Goal: Transaction & Acquisition: Book appointment/travel/reservation

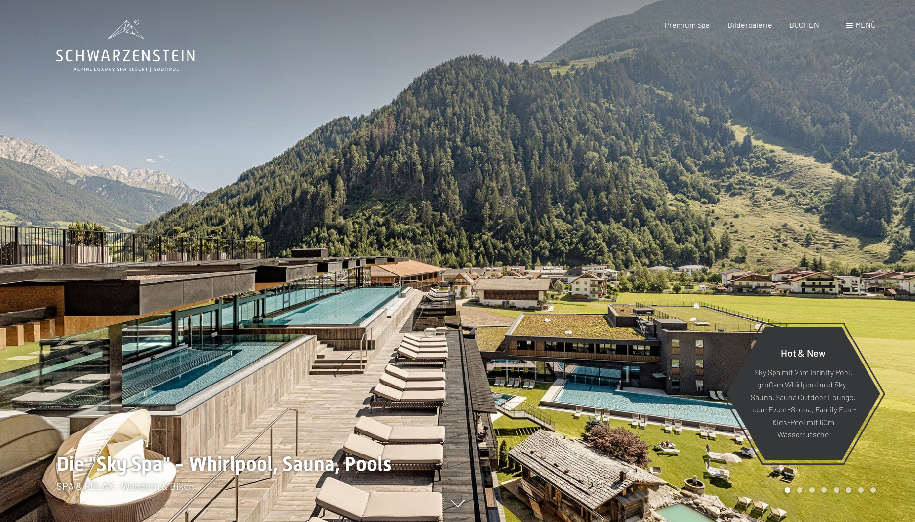
click at [808, 24] on span "BUCHEN" at bounding box center [804, 24] width 30 height 9
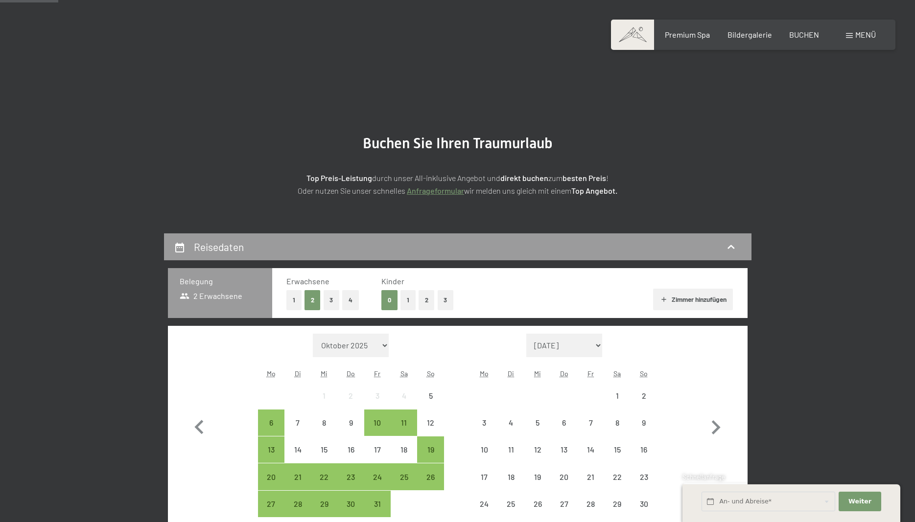
scroll to position [200, 0]
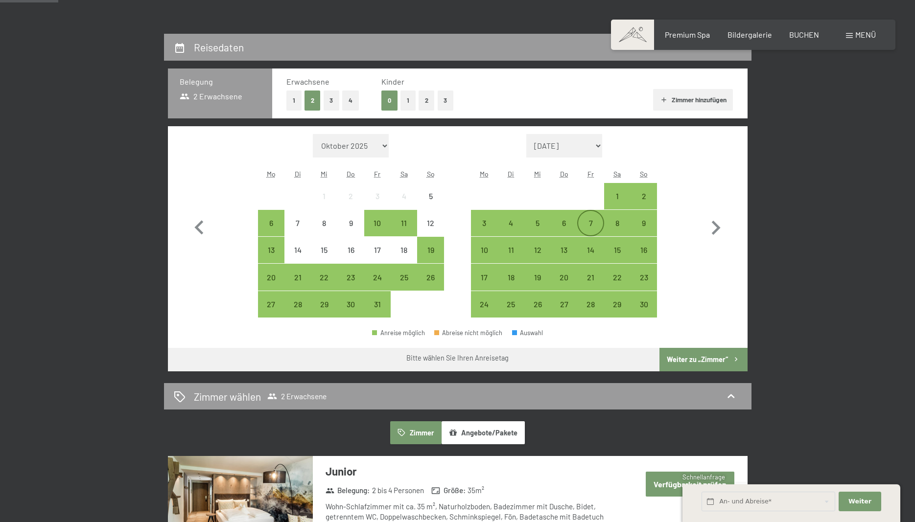
click at [589, 226] on div "7" at bounding box center [590, 231] width 24 height 24
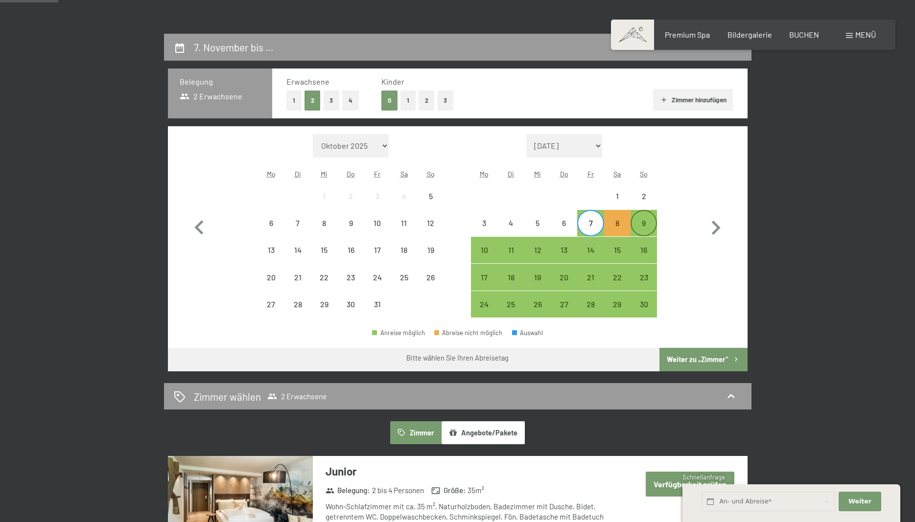
click at [647, 226] on div "9" at bounding box center [644, 231] width 24 height 24
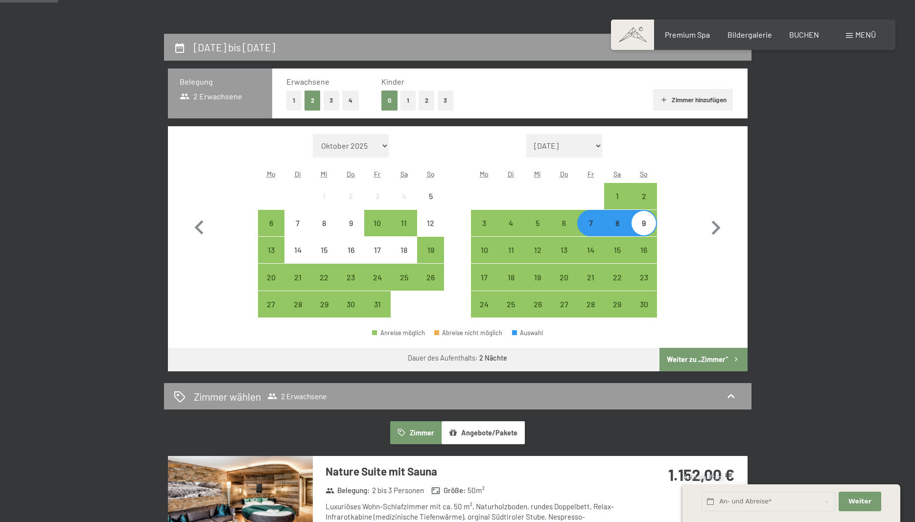
click at [706, 366] on button "Weiter zu „Zimmer“" at bounding box center [703, 359] width 88 height 23
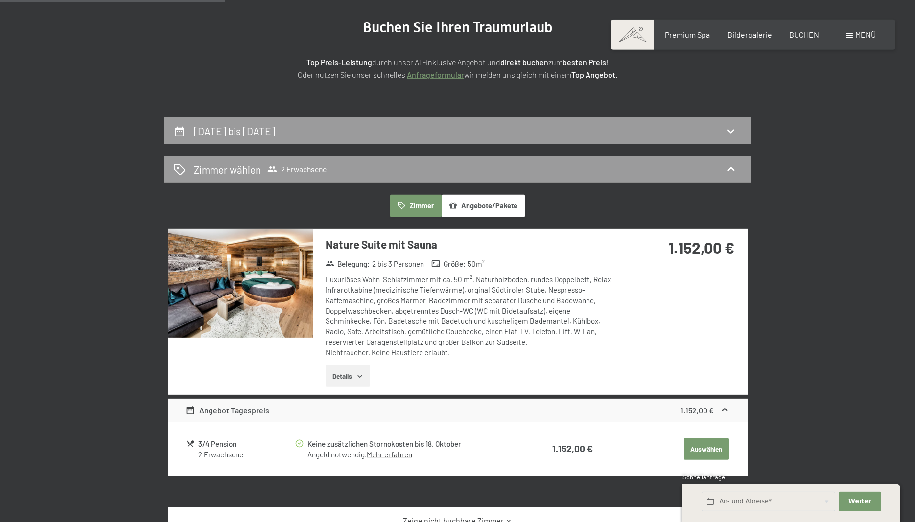
scroll to position [0, 0]
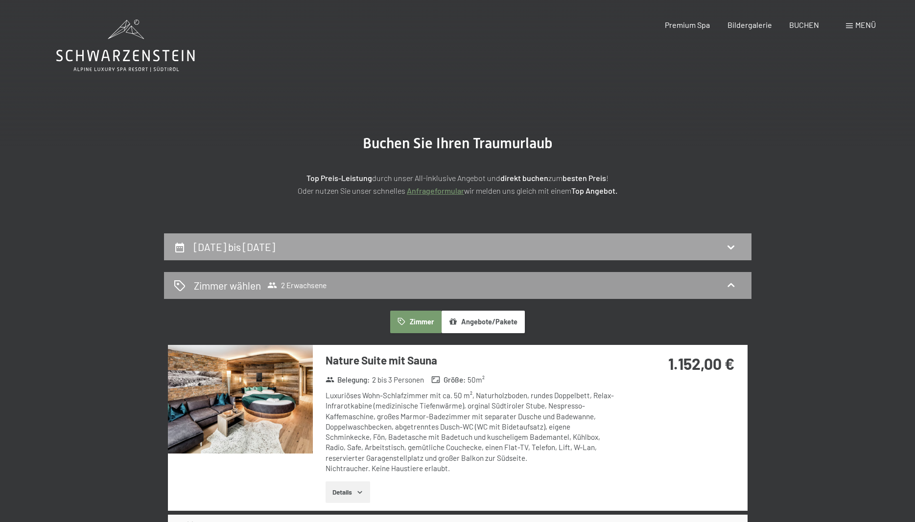
click at [735, 245] on icon at bounding box center [731, 247] width 12 height 12
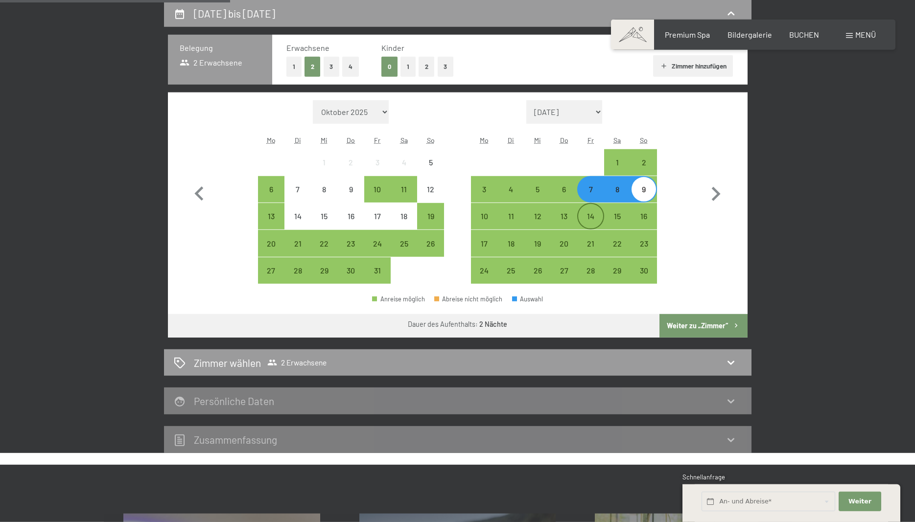
click at [591, 211] on div "14" at bounding box center [590, 216] width 24 height 24
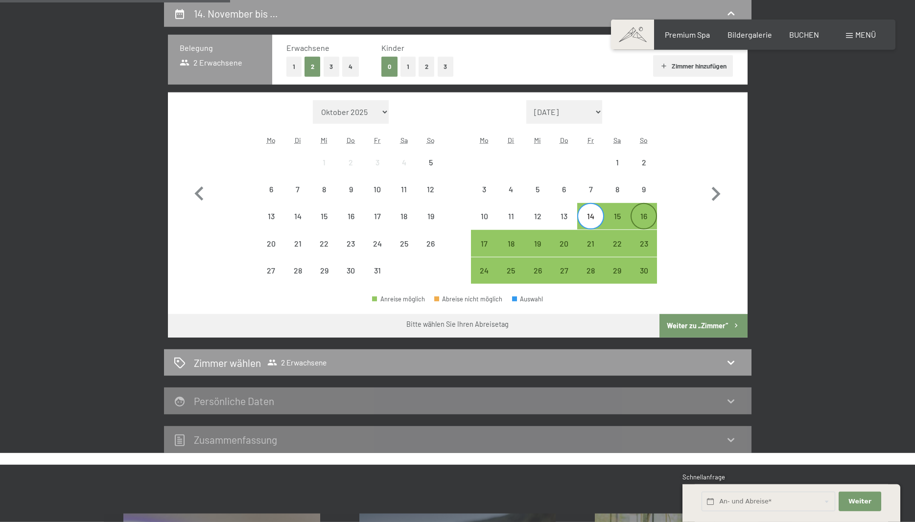
click at [644, 217] on div "16" at bounding box center [644, 224] width 24 height 24
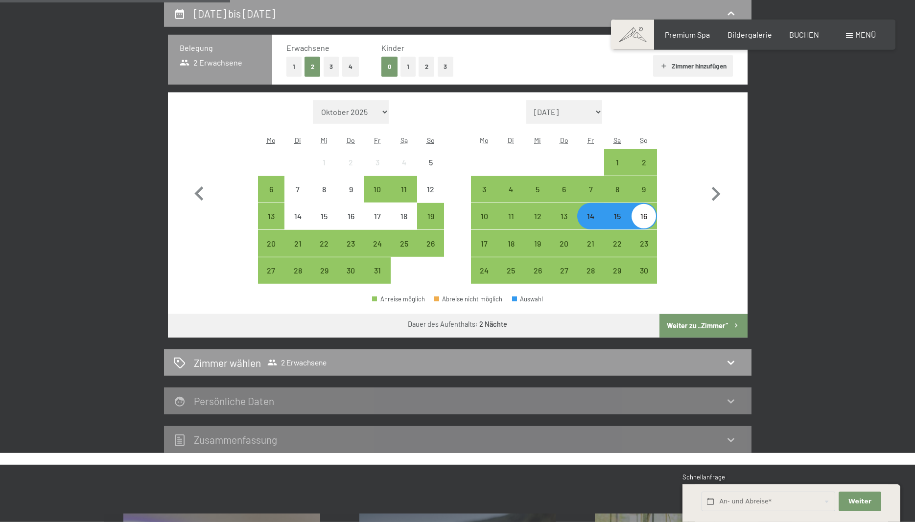
drag, startPoint x: 711, startPoint y: 326, endPoint x: 773, endPoint y: 315, distance: 62.6
click at [711, 326] on button "Weiter zu „Zimmer“" at bounding box center [703, 325] width 88 height 23
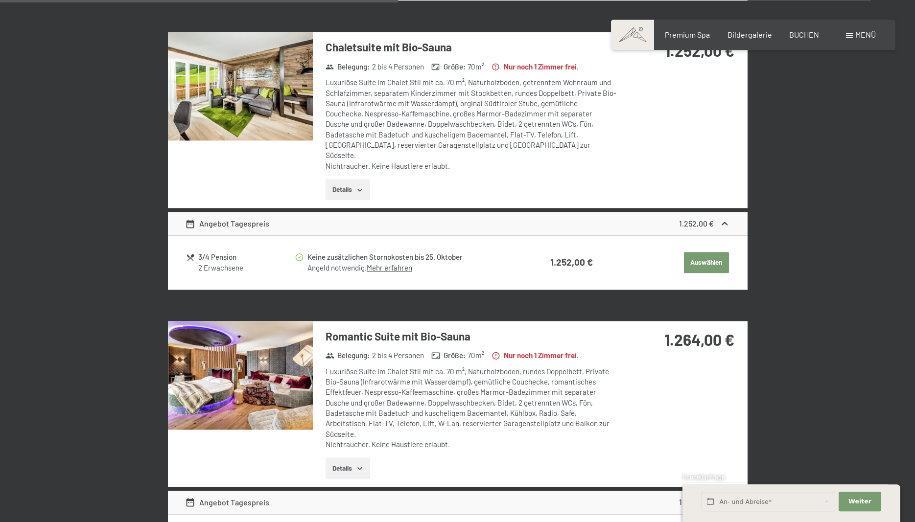
scroll to position [1132, 0]
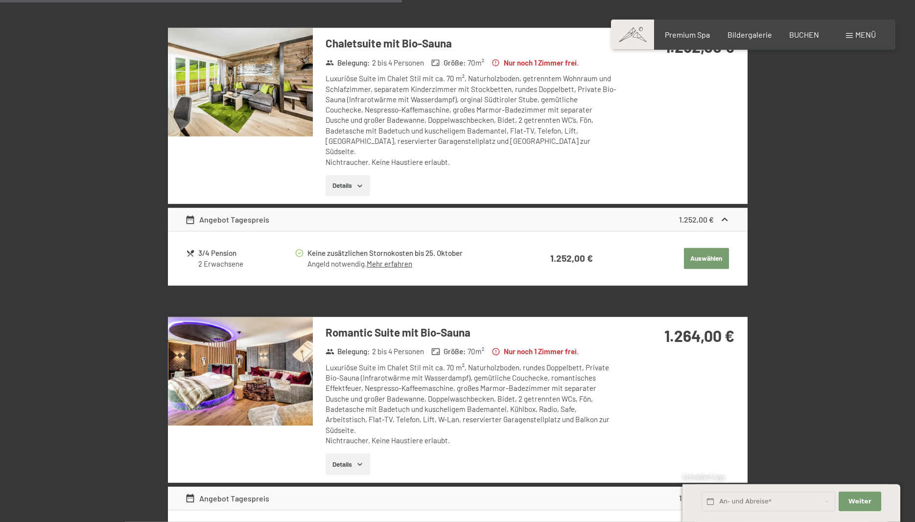
click at [266, 352] on img at bounding box center [240, 371] width 145 height 109
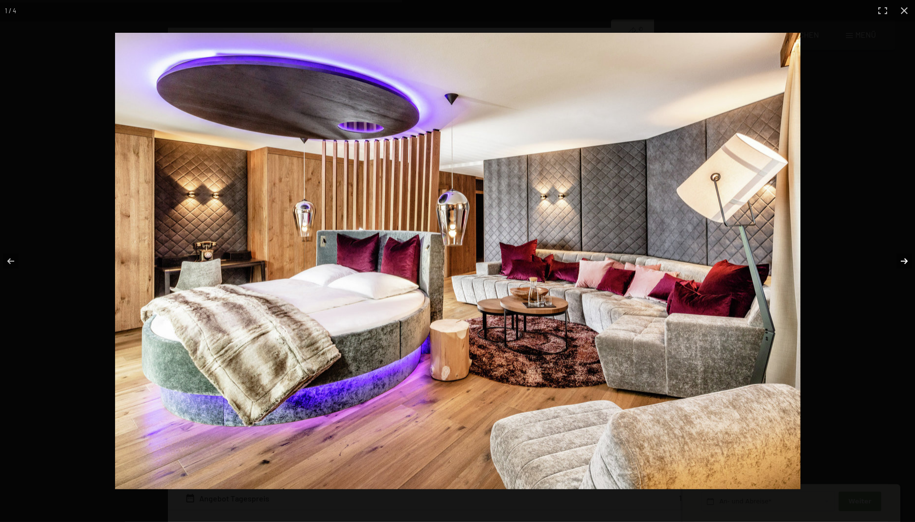
click at [901, 261] on button "button" at bounding box center [898, 261] width 34 height 49
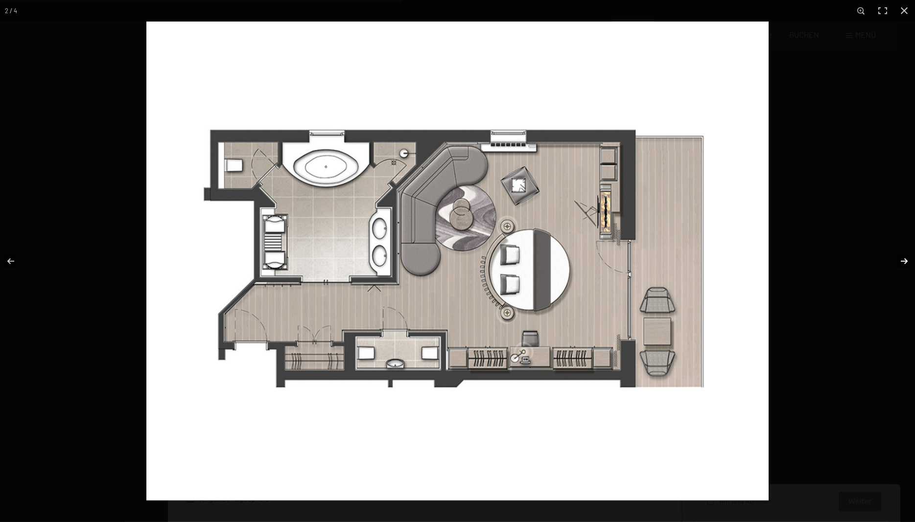
click at [901, 261] on button "button" at bounding box center [898, 261] width 34 height 49
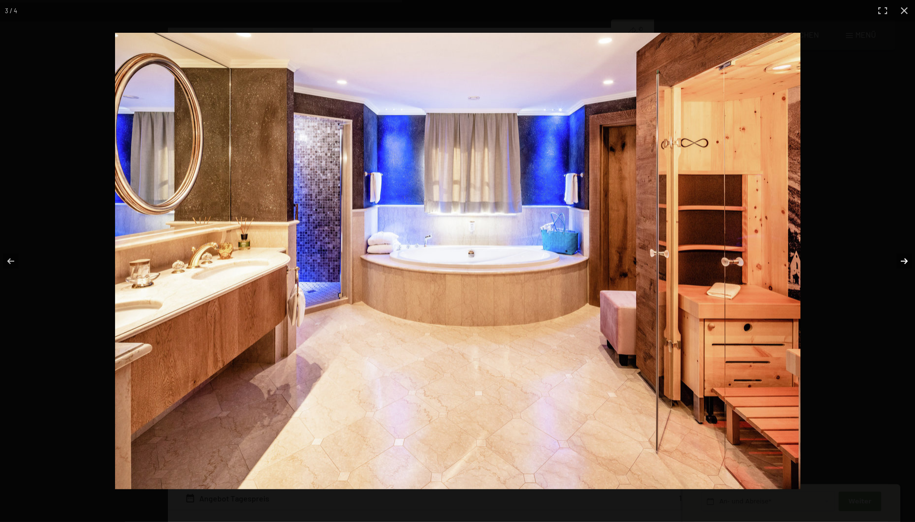
click at [901, 261] on button "button" at bounding box center [898, 261] width 34 height 49
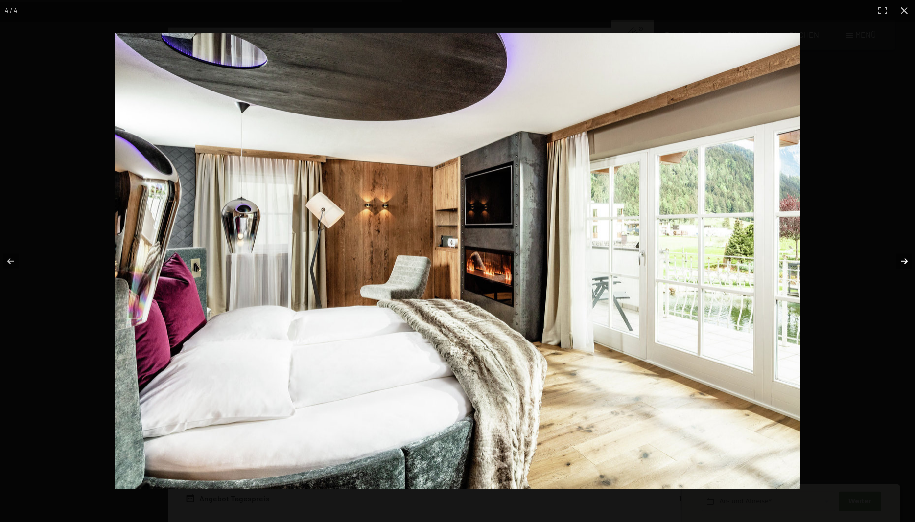
click at [901, 261] on button "button" at bounding box center [898, 261] width 34 height 49
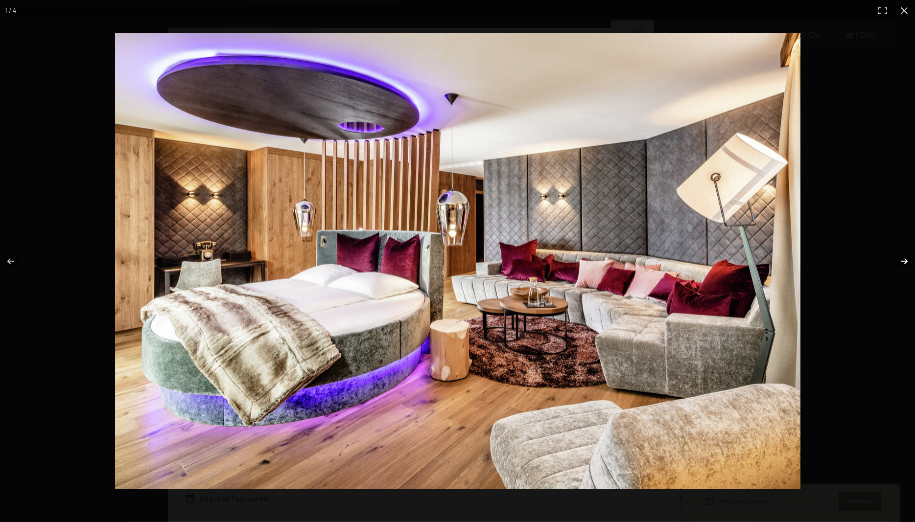
click at [901, 261] on button "button" at bounding box center [898, 261] width 34 height 49
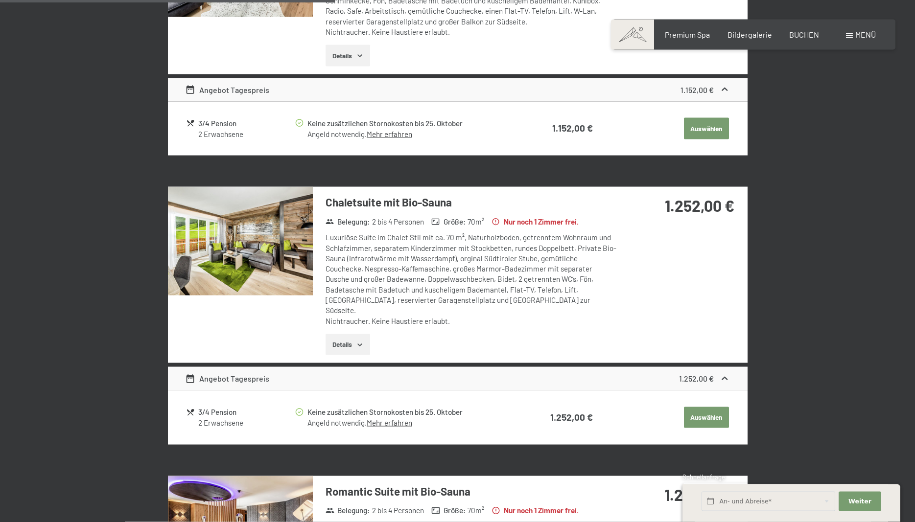
scroll to position [983, 0]
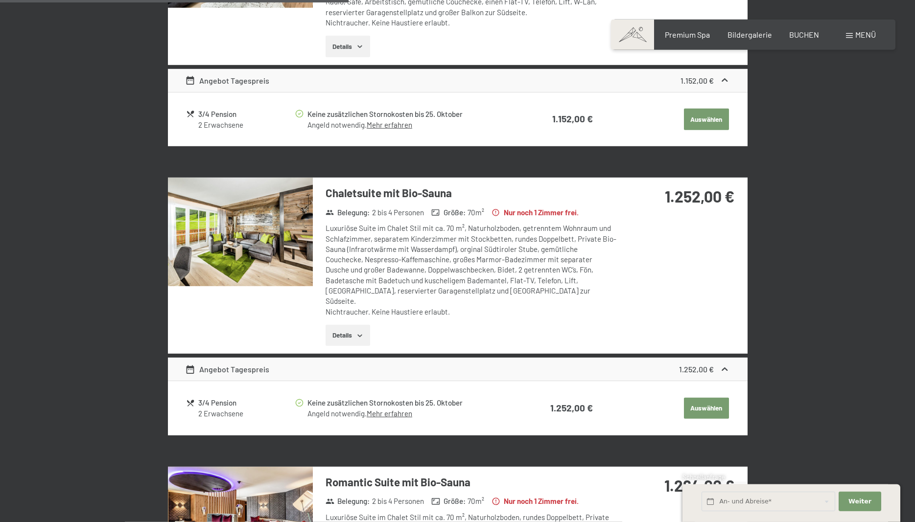
click at [278, 226] on img at bounding box center [240, 232] width 145 height 109
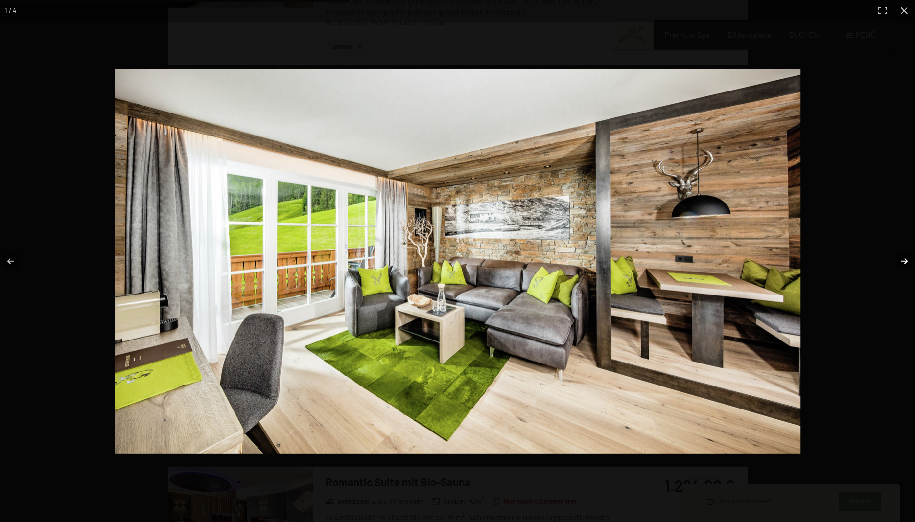
click at [899, 260] on button "button" at bounding box center [898, 261] width 34 height 49
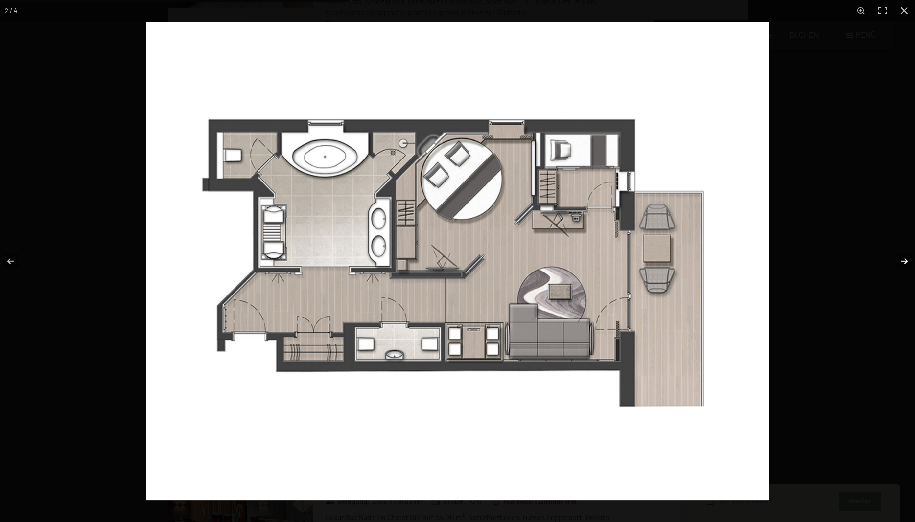
click at [898, 259] on button "button" at bounding box center [898, 261] width 34 height 49
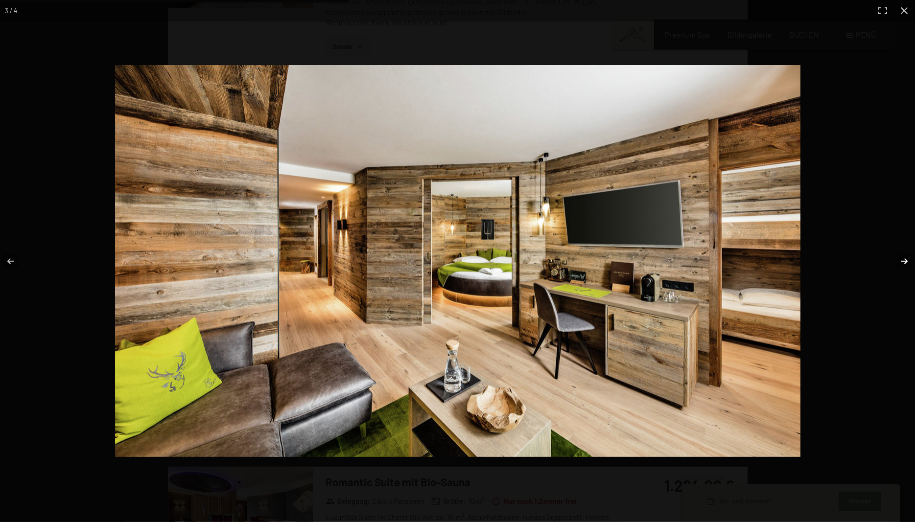
click at [898, 259] on button "button" at bounding box center [898, 261] width 34 height 49
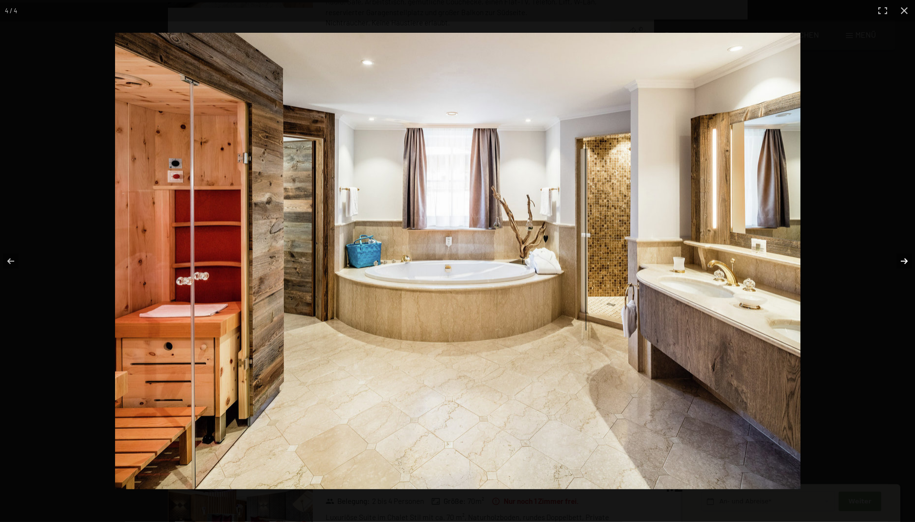
click at [898, 259] on button "button" at bounding box center [898, 261] width 34 height 49
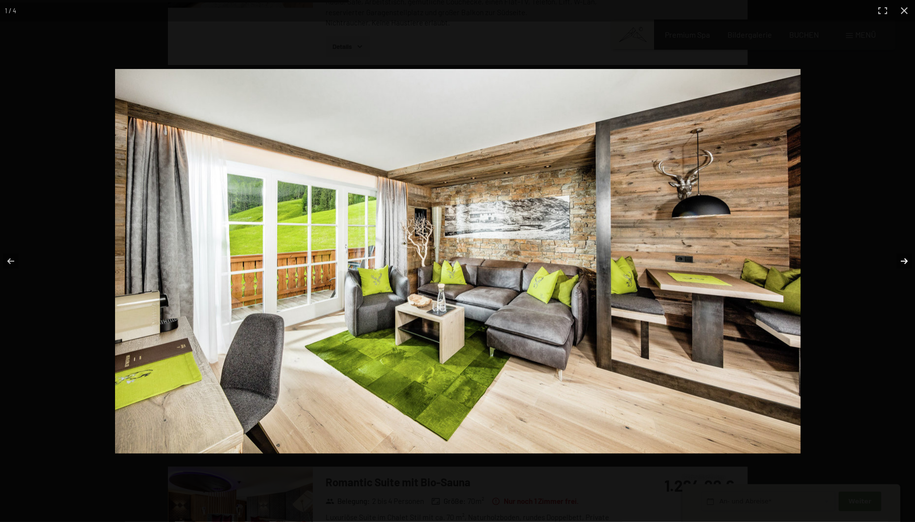
click at [898, 259] on button "button" at bounding box center [898, 261] width 34 height 49
